Goal: Information Seeking & Learning: Learn about a topic

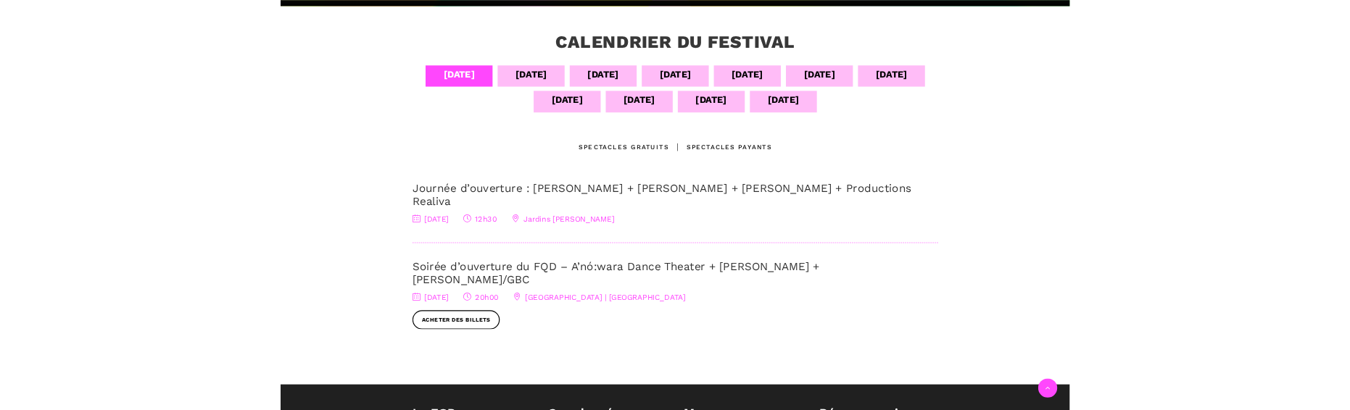
scroll to position [326, 0]
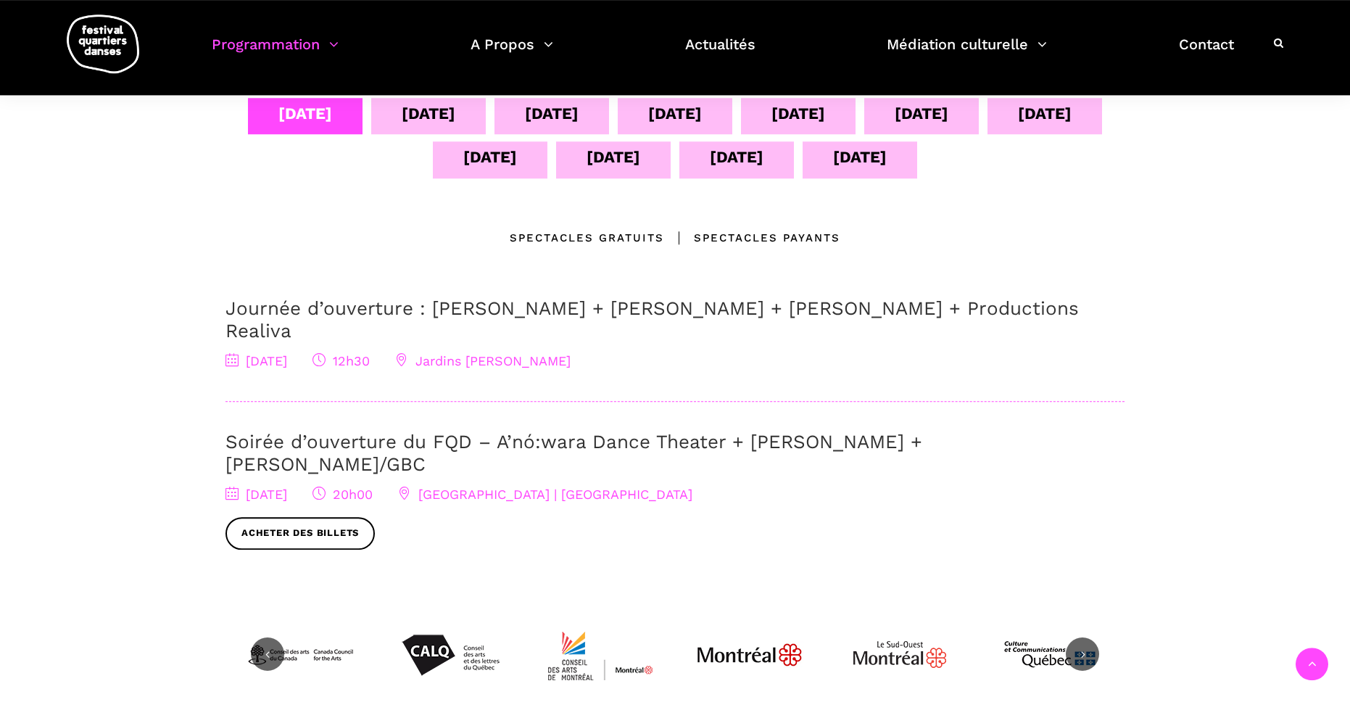
click at [491, 158] on div "[DATE]" at bounding box center [490, 156] width 54 height 25
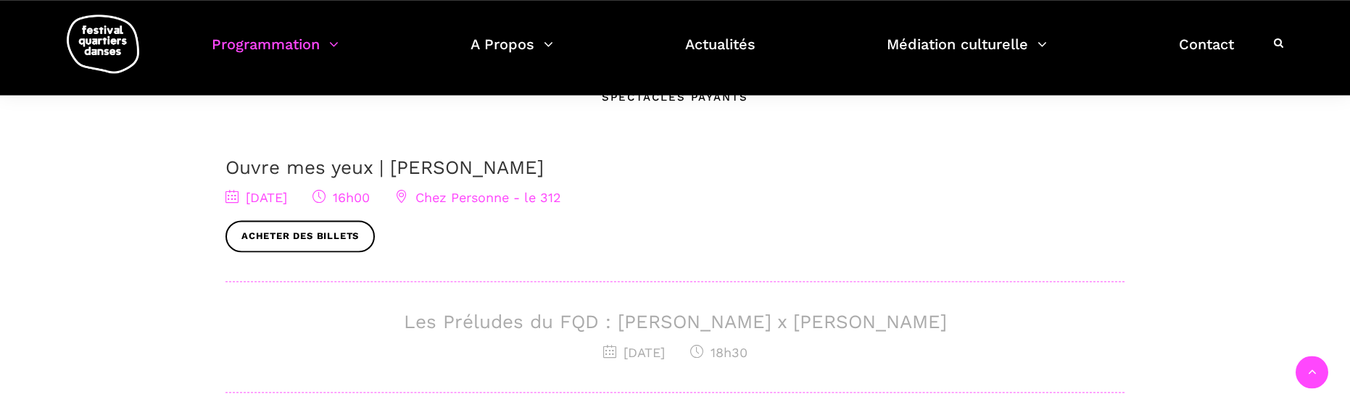
scroll to position [488, 0]
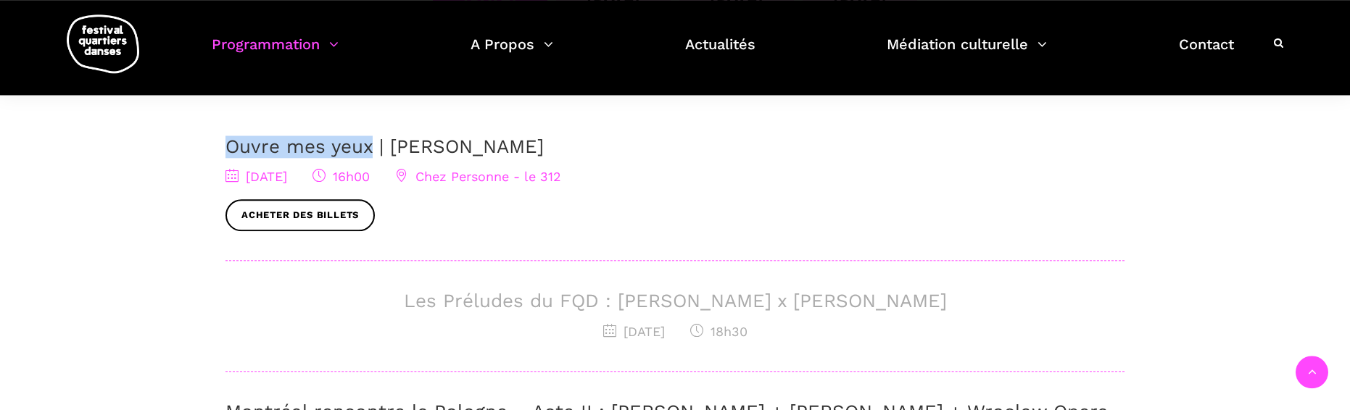
drag, startPoint x: 213, startPoint y: 141, endPoint x: 369, endPoint y: 147, distance: 156.0
click at [369, 147] on div "[DATE] sept [DATE] sept [DATE] sept [DATE] sept [DATE] sept [DATE] Emplacements…" at bounding box center [675, 253] width 928 height 634
copy link "Ouvre mes yeux"
click at [1323, 226] on div "Calendrier du festival 04 sept 05 sept 06 sept 07 sept 08 sept 09 sept 10 sept …" at bounding box center [675, 279] width 1350 height 888
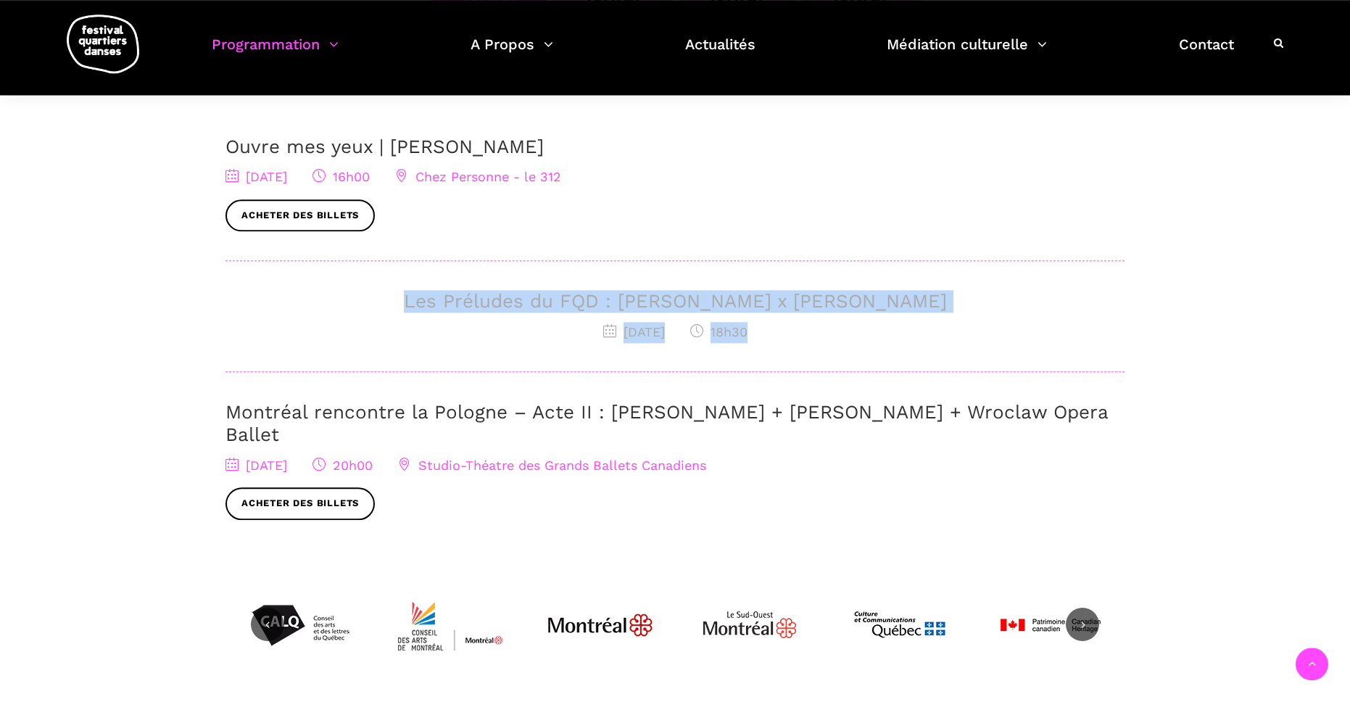
drag, startPoint x: 795, startPoint y: 345, endPoint x: 419, endPoint y: 310, distance: 377.9
click at [419, 310] on div "Les Préludes du FQD : Elahe Moonesi x Janelle Hacault 11 septembre 2025 18h30" at bounding box center [675, 331] width 899 height 82
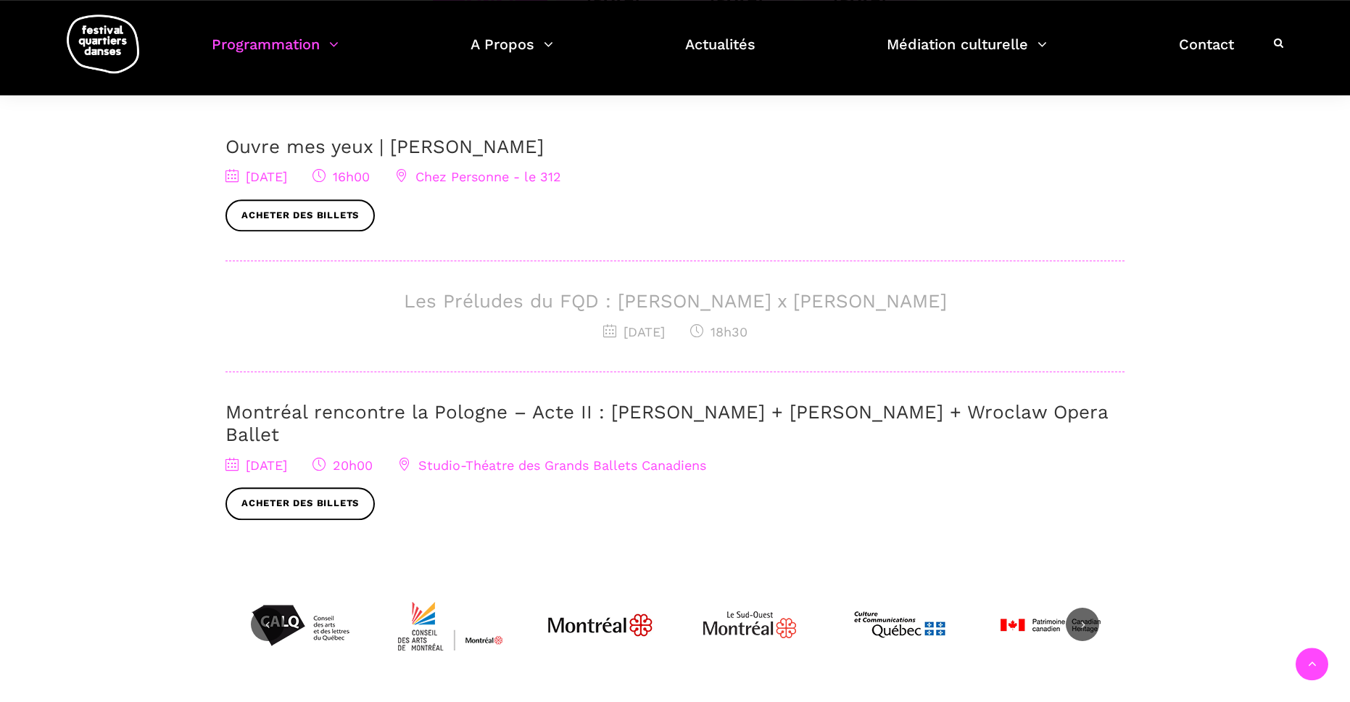
click at [44, 421] on div "Calendrier du festival 04 sept 05 sept 06 sept 07 sept 08 sept 09 sept 10 sept …" at bounding box center [675, 279] width 1350 height 888
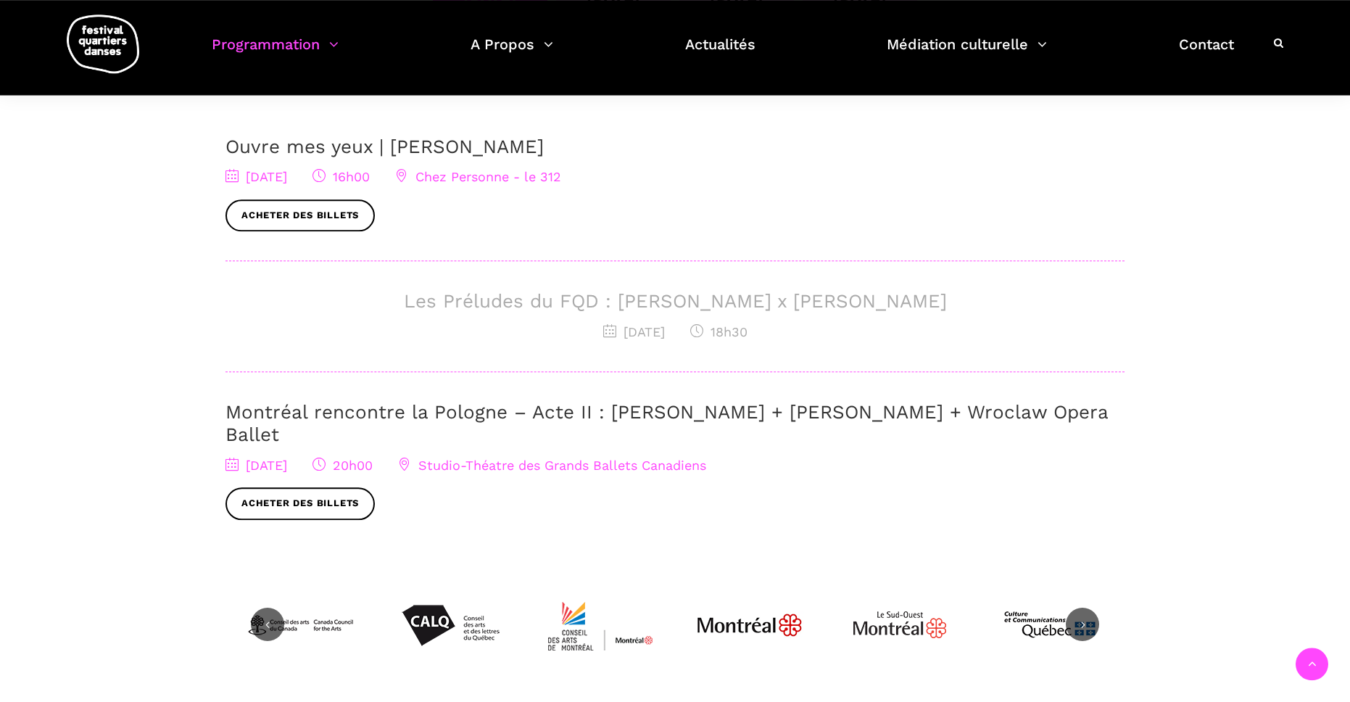
drag, startPoint x: 642, startPoint y: 305, endPoint x: 640, endPoint y: 544, distance: 238.6
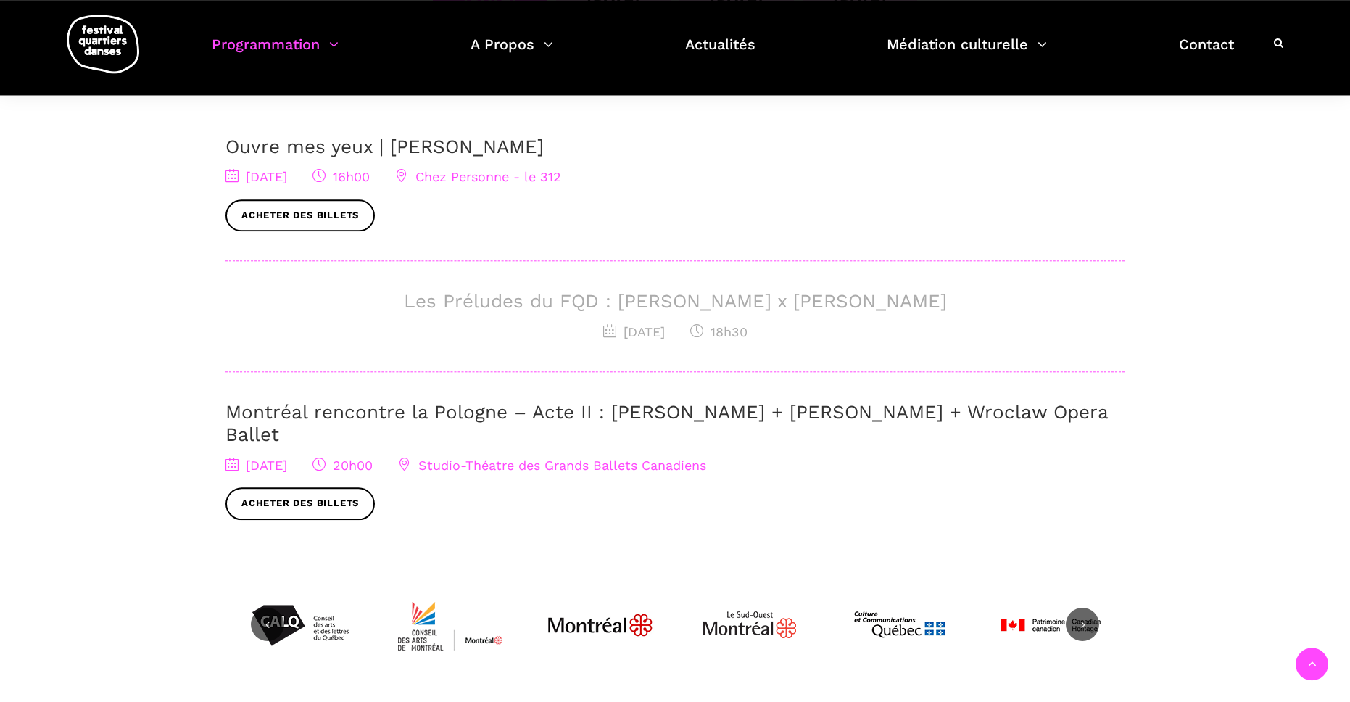
drag, startPoint x: 1122, startPoint y: 414, endPoint x: 725, endPoint y: 394, distance: 397.1
click at [725, 401] on div "Montréal rencontre la Pologne – Acte II : Béatrice Larrivée + Cai Glover + Wroc…" at bounding box center [675, 460] width 899 height 119
click at [154, 403] on div "Calendrier du festival 04 sept 05 sept 06 sept 07 sept 08 sept 09 sept 10 sept …" at bounding box center [675, 279] width 1350 height 888
click at [1122, 413] on h3 "Montréal rencontre la Pologne – Acte II : Béatrice Larrivée + Cai Glover + Wroc…" at bounding box center [675, 423] width 899 height 45
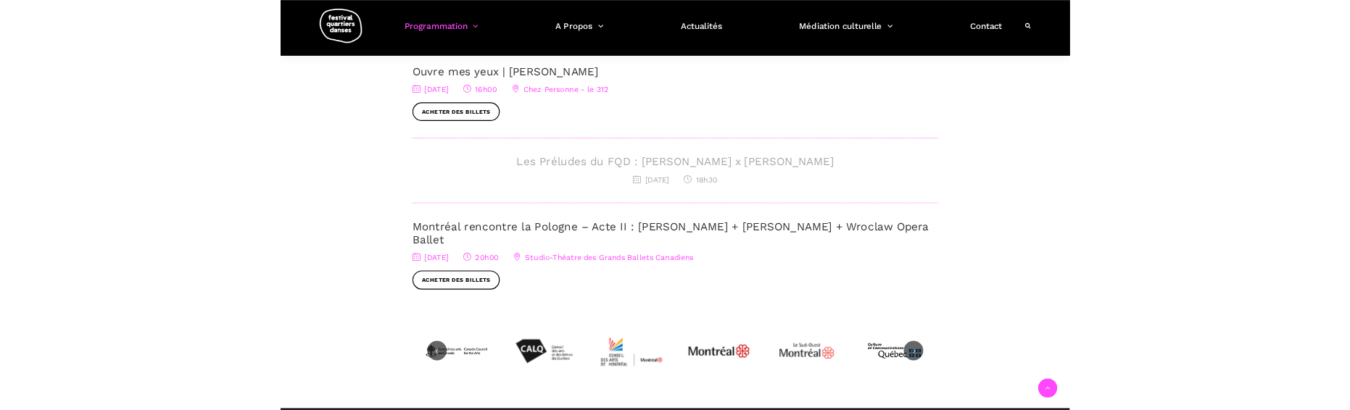
scroll to position [514, 0]
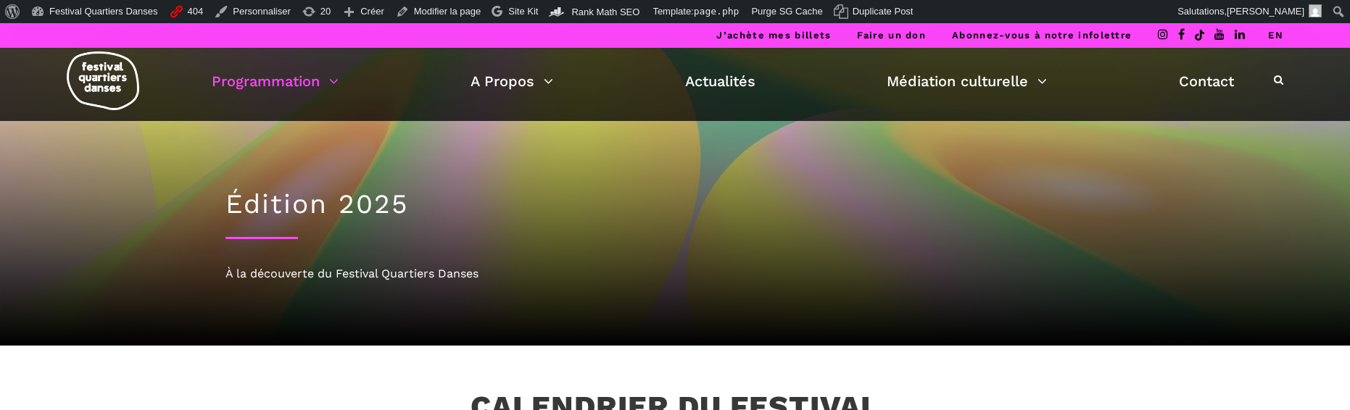
scroll to position [514, 0]
